Goal: Task Accomplishment & Management: Manage account settings

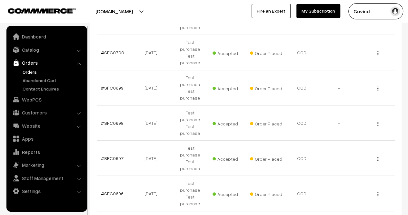
scroll to position [233, 0]
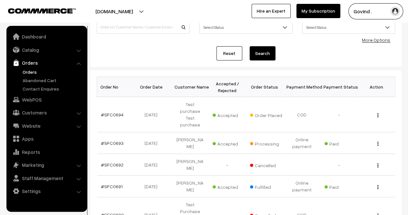
scroll to position [56, 0]
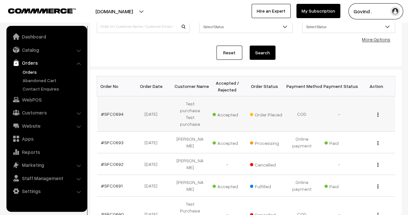
click at [378, 112] on img "button" at bounding box center [378, 114] width 1 height 4
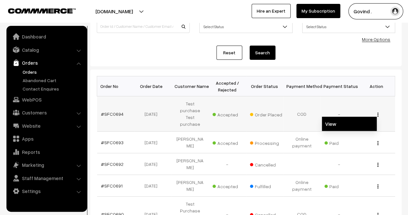
click at [343, 117] on link "View" at bounding box center [349, 124] width 55 height 14
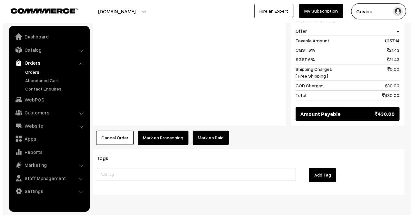
scroll to position [316, 0]
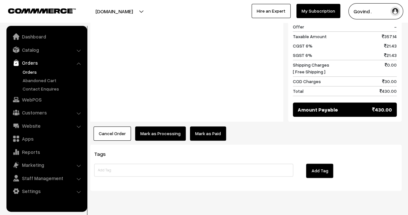
click at [100, 126] on button "Cancel Order" at bounding box center [112, 133] width 37 height 14
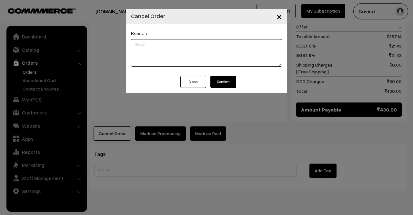
click at [164, 46] on textarea at bounding box center [206, 52] width 151 height 27
type textarea "Test order."
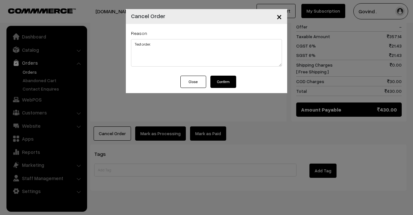
click at [222, 81] on button "Confirm" at bounding box center [224, 82] width 26 height 12
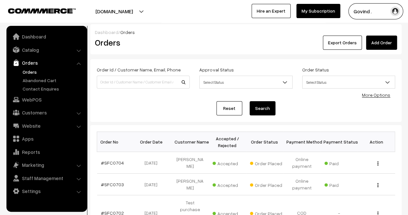
scroll to position [233, 0]
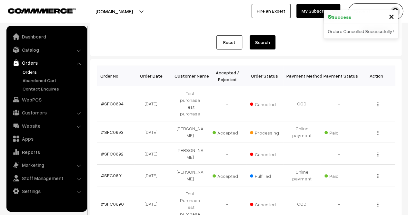
scroll to position [228, 0]
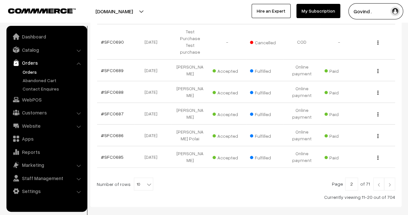
click at [378, 182] on img at bounding box center [379, 184] width 6 height 4
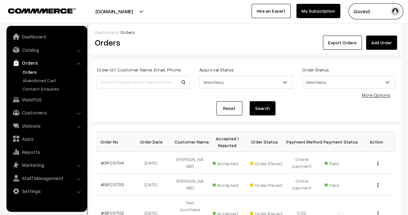
scroll to position [233, 0]
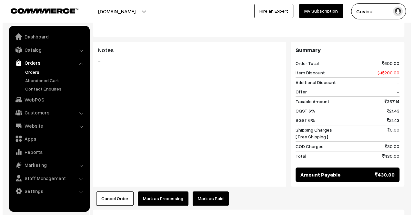
scroll to position [316, 0]
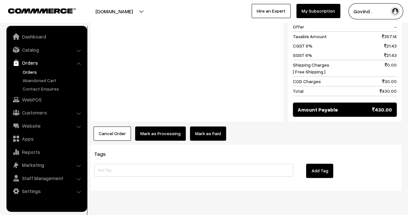
click at [109, 126] on button "Cancel Order" at bounding box center [112, 133] width 37 height 14
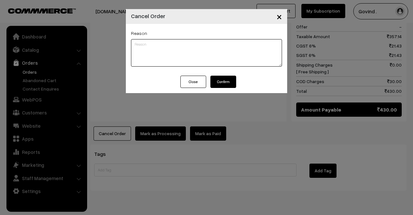
click at [187, 47] on textarea at bounding box center [206, 52] width 151 height 27
paste textarea "Test order."
type textarea "Test order."
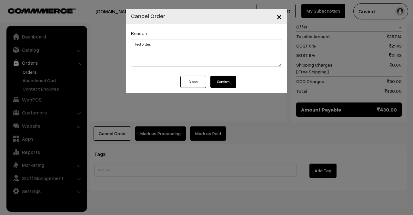
click at [227, 80] on button "Confirm" at bounding box center [224, 82] width 26 height 12
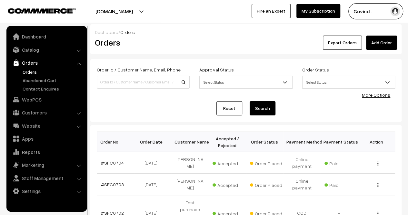
scroll to position [233, 0]
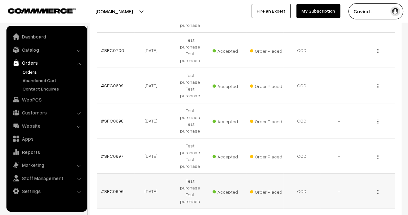
click at [379, 189] on button "button" at bounding box center [378, 191] width 2 height 5
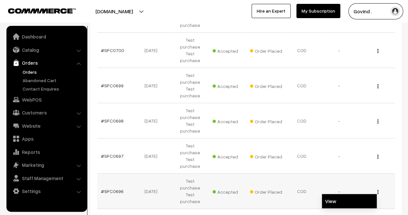
click at [354, 194] on link "View" at bounding box center [349, 201] width 55 height 14
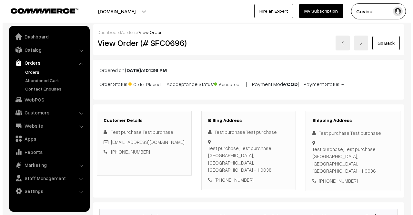
scroll to position [316, 0]
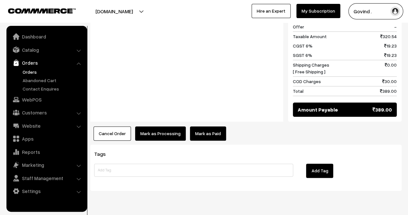
click at [103, 126] on button "Cancel Order" at bounding box center [112, 133] width 37 height 14
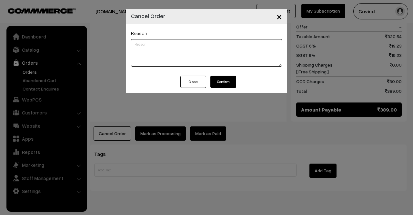
click at [177, 57] on textarea at bounding box center [206, 52] width 151 height 27
paste textarea "Test order."
type textarea "Test order."
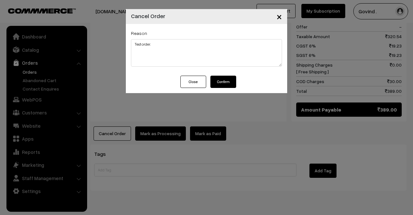
click at [231, 83] on button "Confirm" at bounding box center [224, 82] width 26 height 12
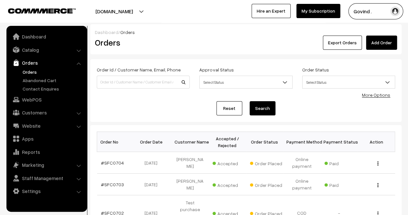
scroll to position [233, 0]
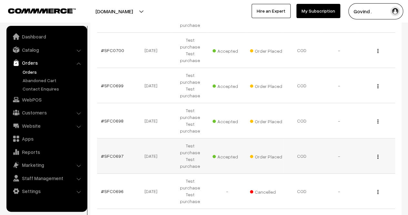
click at [378, 154] on img "button" at bounding box center [378, 156] width 1 height 4
click at [357, 159] on link "View" at bounding box center [349, 166] width 55 height 14
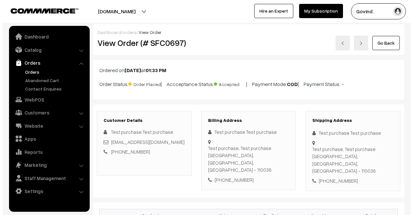
scroll to position [306, 0]
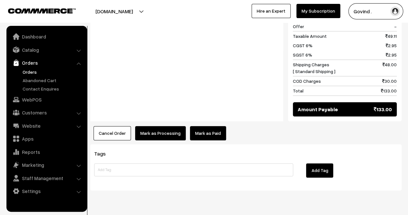
click at [112, 126] on button "Cancel Order" at bounding box center [112, 133] width 37 height 14
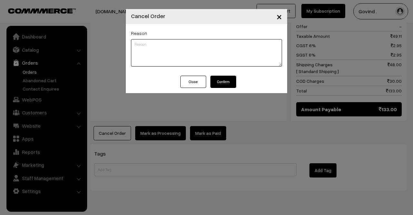
click at [189, 47] on textarea at bounding box center [206, 52] width 151 height 27
paste textarea "Test order."
type textarea "Test order."
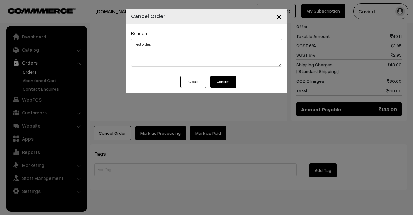
click at [222, 82] on button "Confirm" at bounding box center [224, 82] width 26 height 12
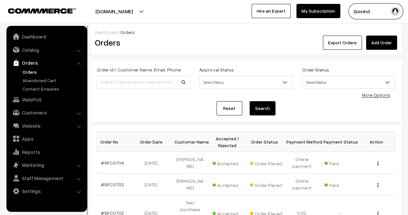
scroll to position [233, 0]
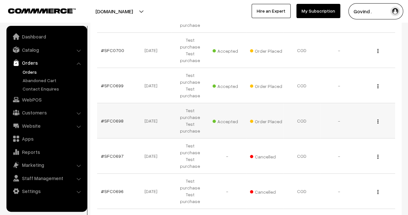
click at [379, 118] on button "button" at bounding box center [378, 120] width 2 height 5
click at [348, 123] on link "View" at bounding box center [349, 130] width 55 height 14
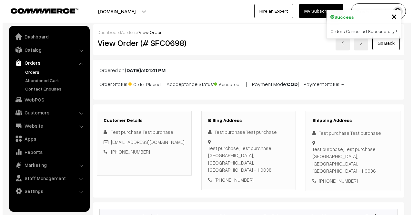
scroll to position [277, 0]
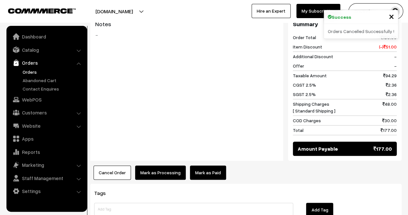
click at [119, 165] on button "Cancel Order" at bounding box center [112, 172] width 37 height 14
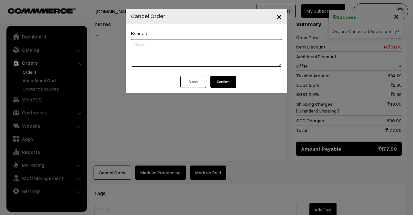
click at [181, 57] on textarea at bounding box center [206, 52] width 151 height 27
paste textarea "Test order."
type textarea "Test order."
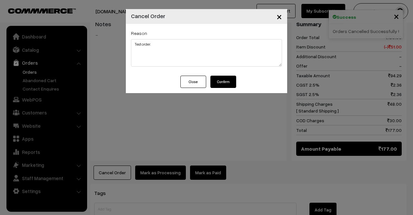
click at [232, 86] on button "Confirm" at bounding box center [224, 82] width 26 height 12
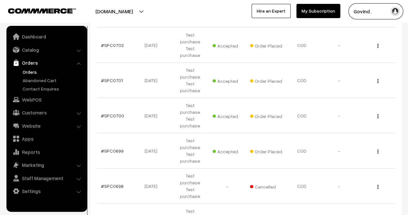
scroll to position [162, 0]
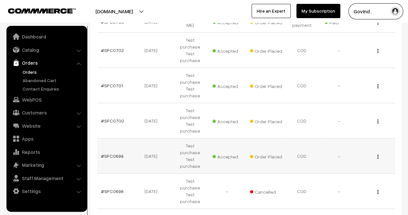
click at [378, 154] on img "button" at bounding box center [378, 156] width 1 height 4
click at [347, 159] on link "View" at bounding box center [349, 166] width 55 height 14
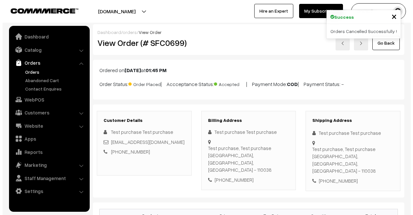
scroll to position [266, 0]
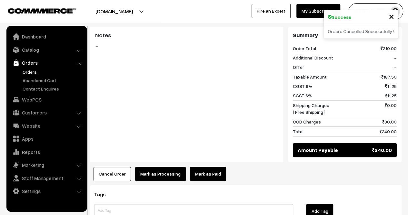
click at [105, 167] on button "Cancel Order" at bounding box center [112, 174] width 37 height 14
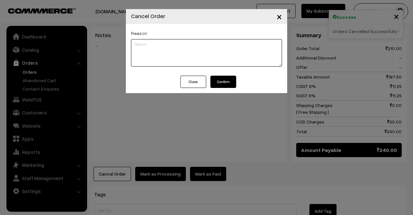
click at [189, 49] on textarea at bounding box center [206, 52] width 151 height 27
paste textarea "Test order."
type textarea "Test order."
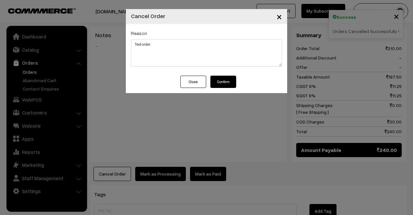
click at [225, 79] on button "Confirm" at bounding box center [224, 82] width 26 height 12
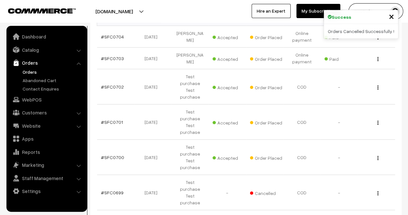
scroll to position [124, 0]
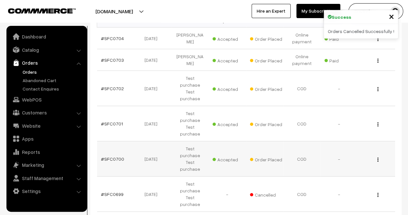
click at [377, 155] on div "View" at bounding box center [377, 158] width 30 height 7
click at [379, 157] on button "button" at bounding box center [378, 159] width 2 height 5
click at [353, 161] on link "View" at bounding box center [349, 168] width 55 height 14
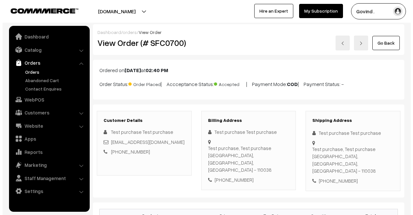
scroll to position [306, 0]
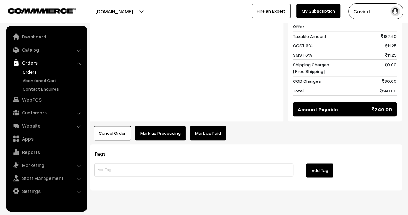
click at [106, 126] on button "Cancel Order" at bounding box center [112, 133] width 37 height 14
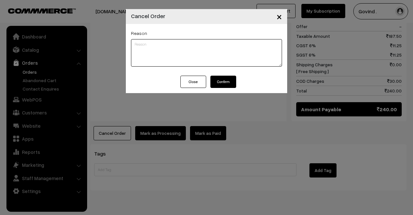
click at [175, 53] on textarea at bounding box center [206, 52] width 151 height 27
type textarea "v"
paste textarea "Test order."
type textarea "Test order."
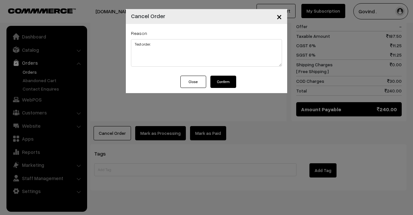
click at [230, 84] on button "Confirm" at bounding box center [224, 82] width 26 height 12
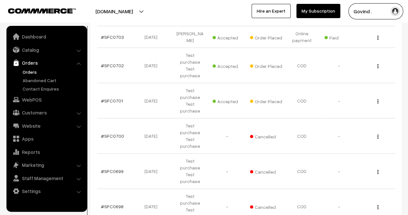
scroll to position [117, 0]
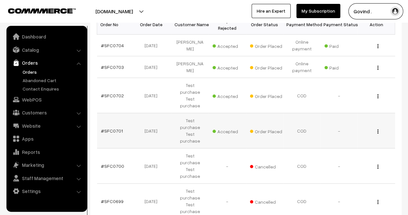
click at [379, 127] on div "View" at bounding box center [377, 130] width 30 height 7
click at [377, 127] on div "View" at bounding box center [377, 130] width 30 height 7
click at [378, 129] on img "button" at bounding box center [378, 131] width 1 height 4
click at [352, 133] on link "View" at bounding box center [349, 140] width 55 height 14
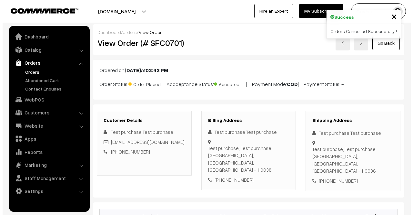
scroll to position [272, 0]
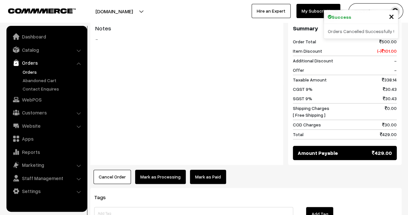
click at [112, 170] on button "Cancel Order" at bounding box center [112, 177] width 37 height 14
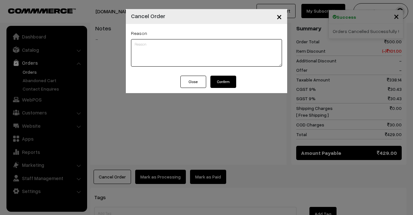
click at [176, 55] on textarea at bounding box center [206, 52] width 151 height 27
paste textarea "Test order."
type textarea "Test order."
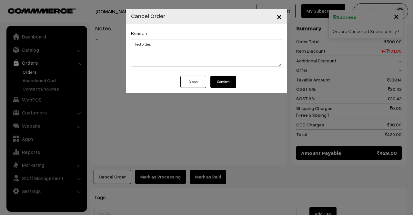
click at [231, 81] on button "Confirm" at bounding box center [224, 82] width 26 height 12
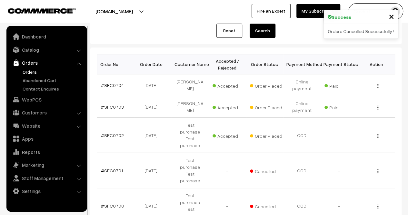
scroll to position [81, 0]
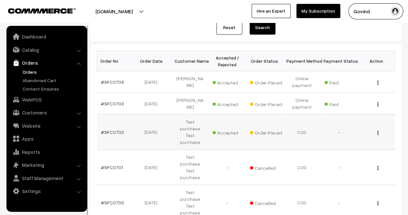
click at [377, 128] on div "View" at bounding box center [377, 131] width 30 height 7
click at [378, 130] on img "button" at bounding box center [378, 132] width 1 height 4
click at [353, 135] on link "View" at bounding box center [349, 142] width 55 height 14
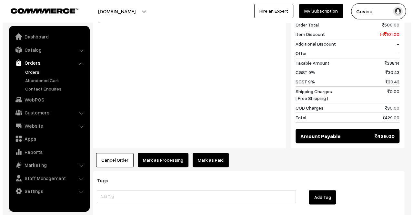
scroll to position [316, 0]
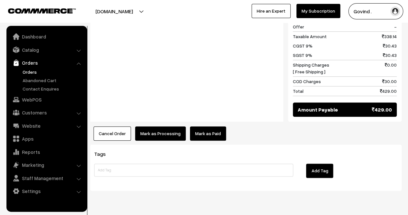
click at [106, 126] on button "Cancel Order" at bounding box center [112, 133] width 37 height 14
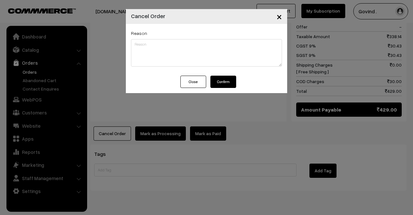
click at [107, 119] on div "× Cancel Order Reason Close Confirm" at bounding box center [206, 107] width 413 height 215
click at [161, 36] on div "Reason" at bounding box center [206, 47] width 151 height 37
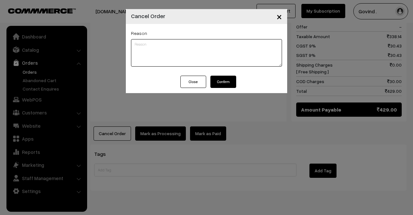
click at [163, 51] on textarea at bounding box center [206, 52] width 151 height 27
paste textarea "Test order."
type textarea "Test order."
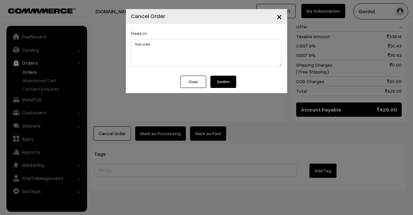
click at [221, 84] on button "Confirm" at bounding box center [224, 82] width 26 height 12
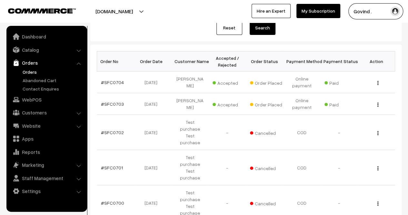
scroll to position [85, 0]
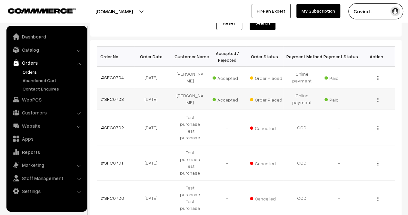
click at [378, 100] on img "button" at bounding box center [378, 100] width 1 height 4
click at [351, 105] on link "View" at bounding box center [349, 109] width 55 height 14
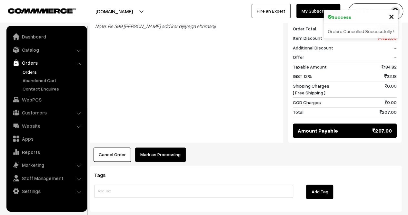
scroll to position [321, 0]
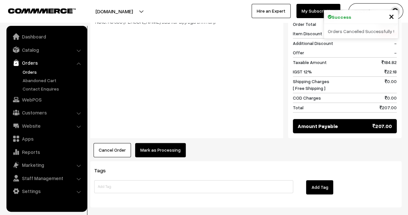
click at [149, 143] on button "Mark as Processing" at bounding box center [160, 150] width 51 height 14
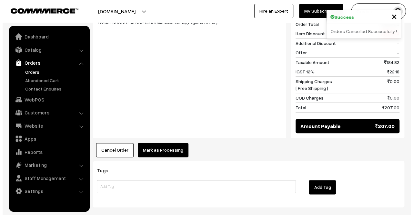
scroll to position [314, 0]
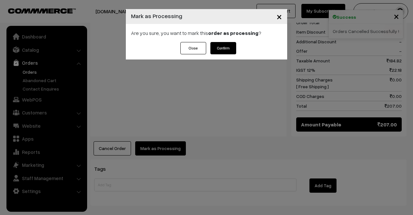
click at [228, 40] on div "Are you sure, you want to mark this order as processing ?" at bounding box center [206, 33] width 161 height 18
click at [228, 51] on button "Confirm" at bounding box center [224, 48] width 26 height 12
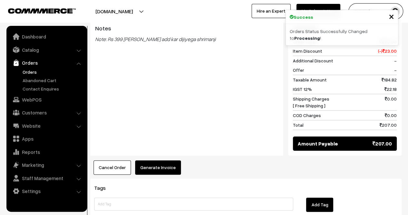
scroll to position [300, 0]
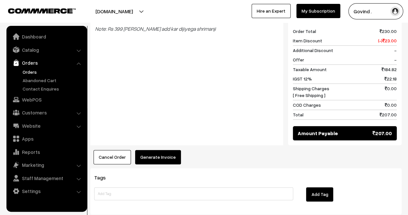
click at [168, 150] on button "Generate Invoice" at bounding box center [158, 157] width 46 height 14
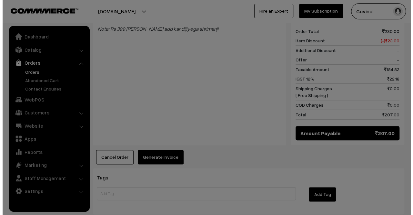
scroll to position [292, 0]
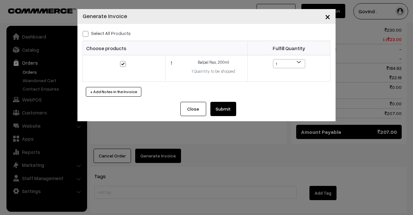
click at [86, 35] on span at bounding box center [86, 34] width 6 height 6
click at [86, 35] on input "Select All Products" at bounding box center [85, 33] width 4 height 4
checkbox input "true"
click at [224, 107] on button "Submit" at bounding box center [224, 109] width 26 height 14
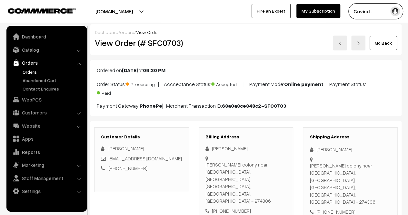
click at [385, 46] on link "Go Back" at bounding box center [383, 43] width 27 height 14
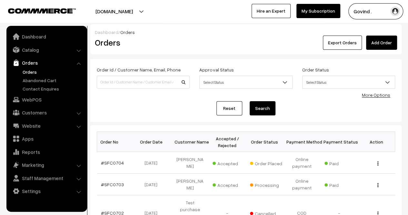
scroll to position [61, 0]
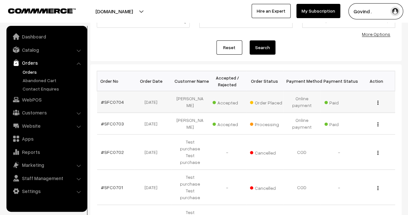
click at [378, 101] on img "button" at bounding box center [378, 102] width 1 height 4
click at [347, 108] on link "View" at bounding box center [349, 112] width 55 height 14
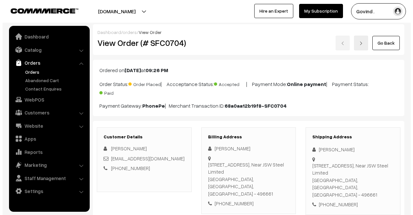
scroll to position [329, 0]
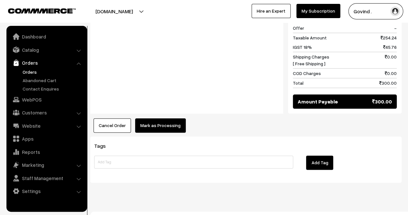
click at [158, 118] on button "Mark as Processing" at bounding box center [160, 125] width 51 height 14
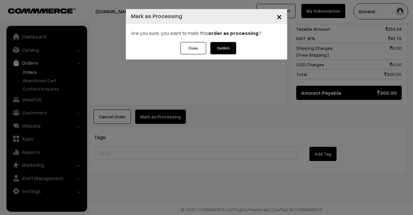
click at [219, 48] on button "Confirm" at bounding box center [224, 48] width 26 height 12
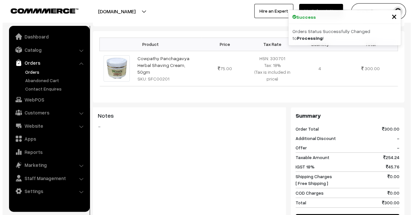
scroll to position [282, 0]
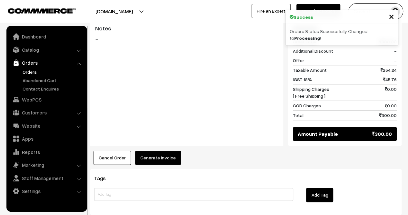
click at [157, 153] on button "Generate Invoice" at bounding box center [158, 157] width 46 height 14
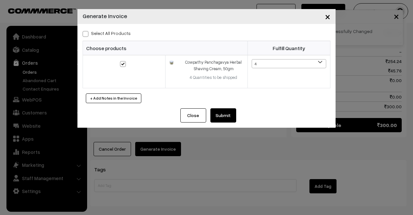
click at [85, 33] on span at bounding box center [86, 34] width 6 height 6
click at [85, 33] on input "Select All Products" at bounding box center [85, 33] width 4 height 4
checkbox input "true"
click at [229, 116] on button "Submit" at bounding box center [224, 115] width 26 height 14
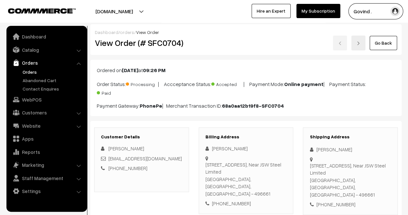
click at [384, 44] on link "Go Back" at bounding box center [383, 43] width 27 height 14
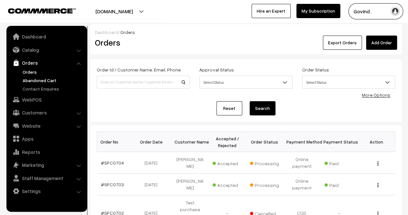
click at [43, 79] on link "Abandoned Cart" at bounding box center [53, 80] width 64 height 7
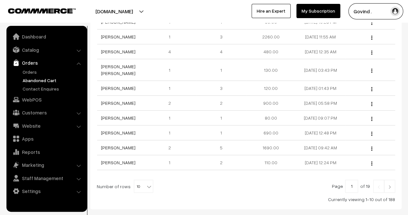
scroll to position [154, 0]
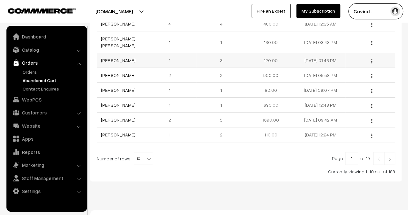
click at [372, 59] on img "button" at bounding box center [372, 61] width 1 height 4
click at [332, 63] on link "View" at bounding box center [343, 70] width 55 height 14
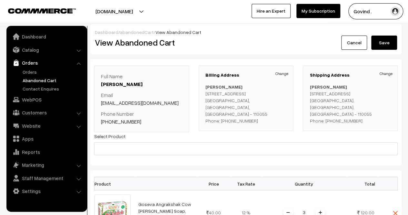
click at [356, 45] on link "Cancel" at bounding box center [355, 43] width 26 height 14
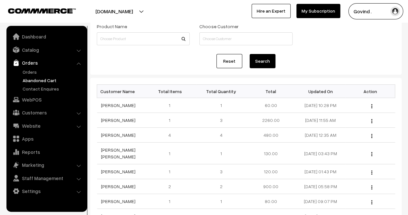
scroll to position [44, 0]
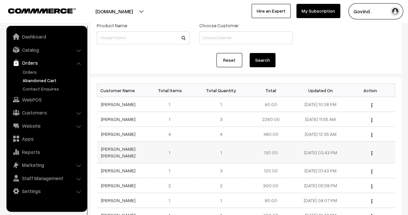
click at [372, 151] on img "button" at bounding box center [372, 153] width 1 height 4
click at [344, 158] on link "View" at bounding box center [343, 162] width 55 height 14
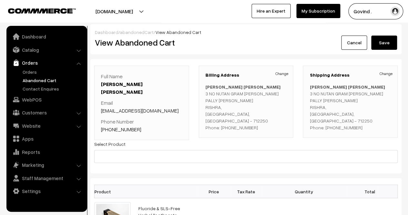
click at [357, 42] on link "Cancel" at bounding box center [355, 43] width 26 height 14
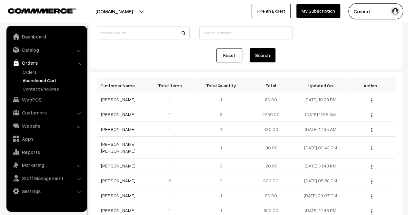
scroll to position [51, 0]
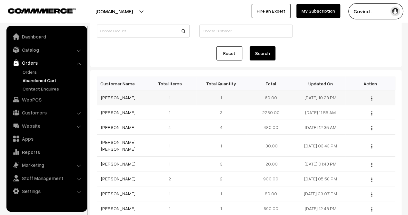
click at [373, 98] on div "View" at bounding box center [371, 97] width 42 height 7
click at [374, 97] on div "View" at bounding box center [371, 97] width 42 height 7
click at [371, 97] on button "button" at bounding box center [372, 98] width 2 height 5
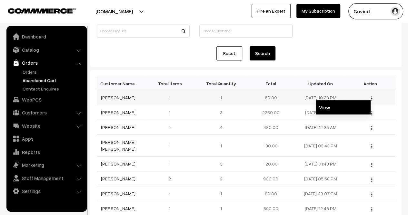
click at [344, 104] on link "View" at bounding box center [343, 107] width 55 height 14
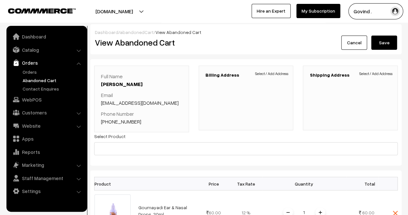
click at [347, 46] on link "Cancel" at bounding box center [355, 43] width 26 height 14
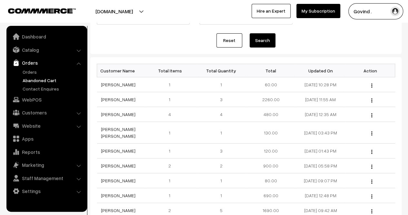
scroll to position [64, 0]
